Goal: Information Seeking & Learning: Learn about a topic

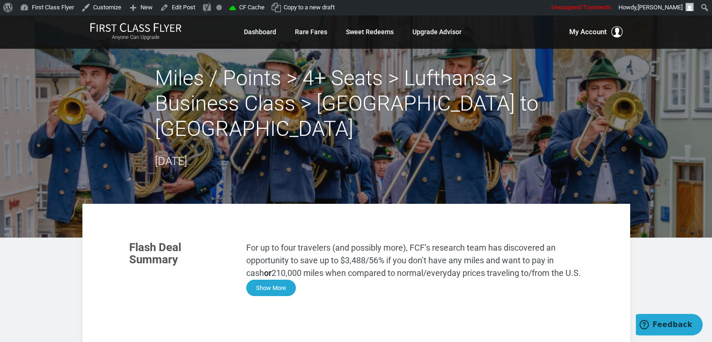
click at [273, 281] on button "Show More" at bounding box center [271, 288] width 50 height 16
click at [269, 291] on button "Show More" at bounding box center [271, 288] width 50 height 16
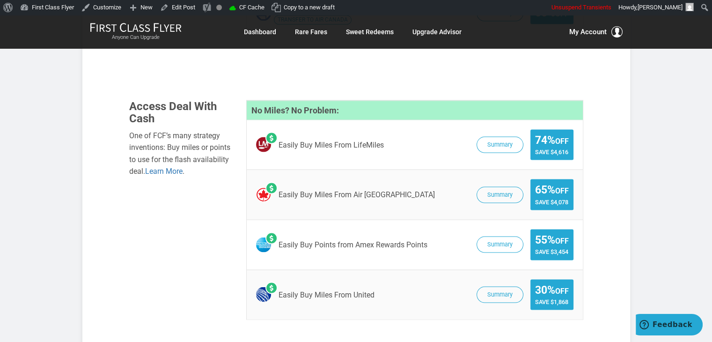
scroll to position [1671, 0]
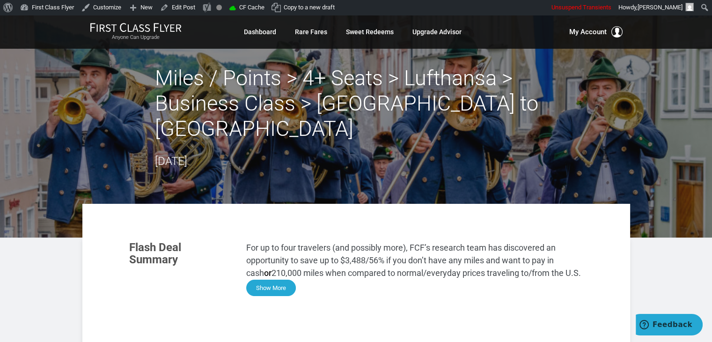
click at [268, 286] on button "Show More" at bounding box center [271, 288] width 50 height 16
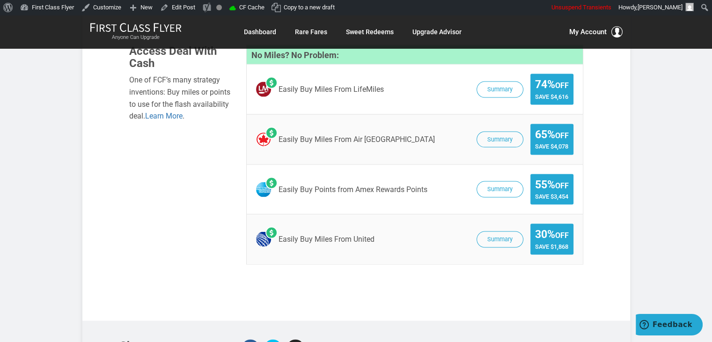
scroll to position [1869, 0]
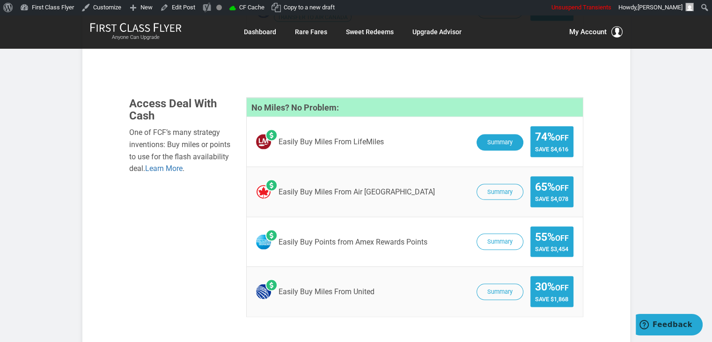
click at [497, 134] on button "Summary" at bounding box center [500, 142] width 47 height 16
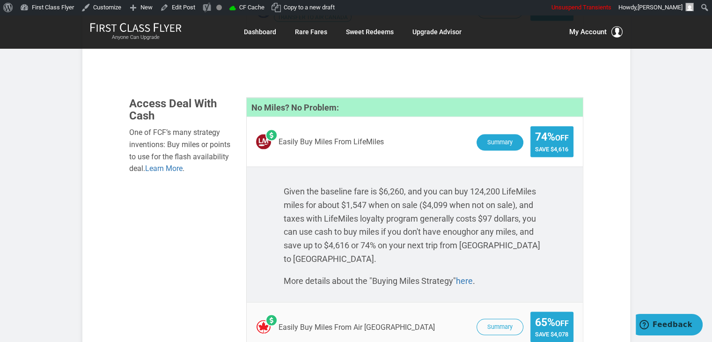
click at [495, 134] on button "Summary" at bounding box center [500, 142] width 47 height 16
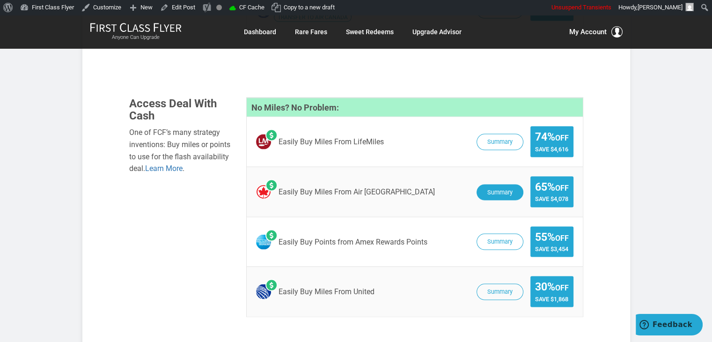
click at [509, 185] on button "Summary" at bounding box center [500, 193] width 47 height 16
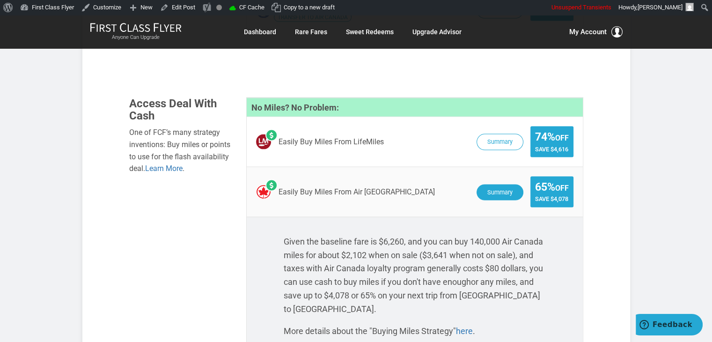
click at [496, 185] on button "Summary" at bounding box center [500, 193] width 47 height 16
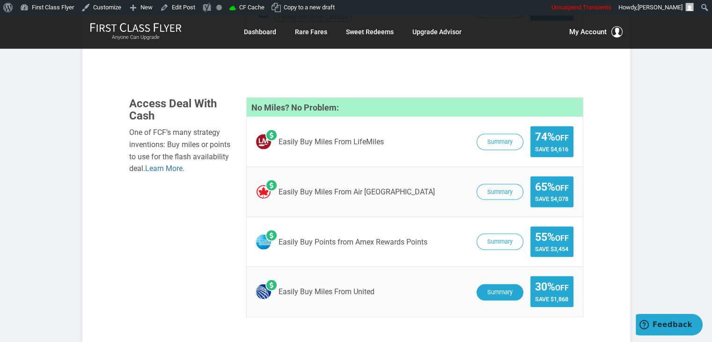
click at [497, 284] on button "Summary" at bounding box center [500, 292] width 47 height 16
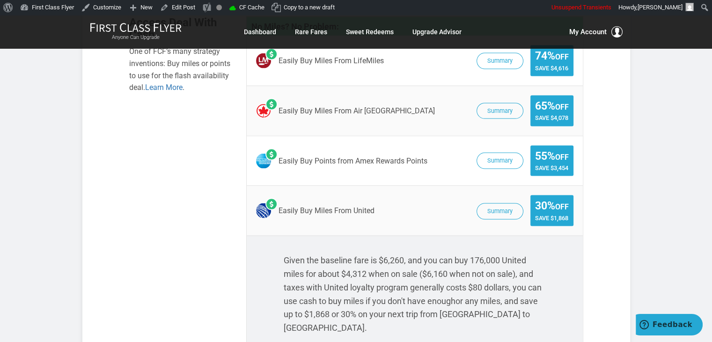
scroll to position [1954, 0]
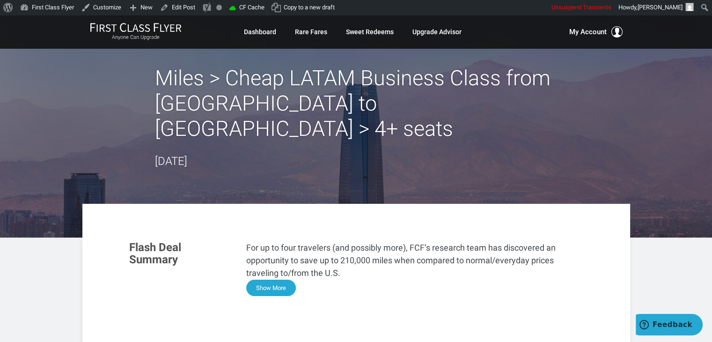
click at [281, 280] on button "Show More" at bounding box center [271, 288] width 50 height 16
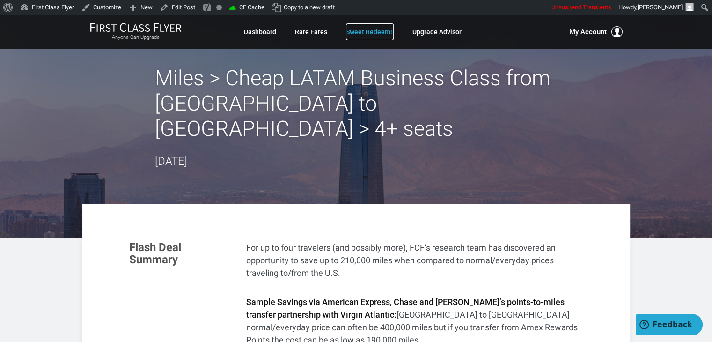
click at [360, 30] on link "Sweet Redeems" at bounding box center [370, 31] width 48 height 17
click at [357, 25] on link "Sweet Redeems" at bounding box center [370, 31] width 48 height 17
